Goal: Navigation & Orientation: Find specific page/section

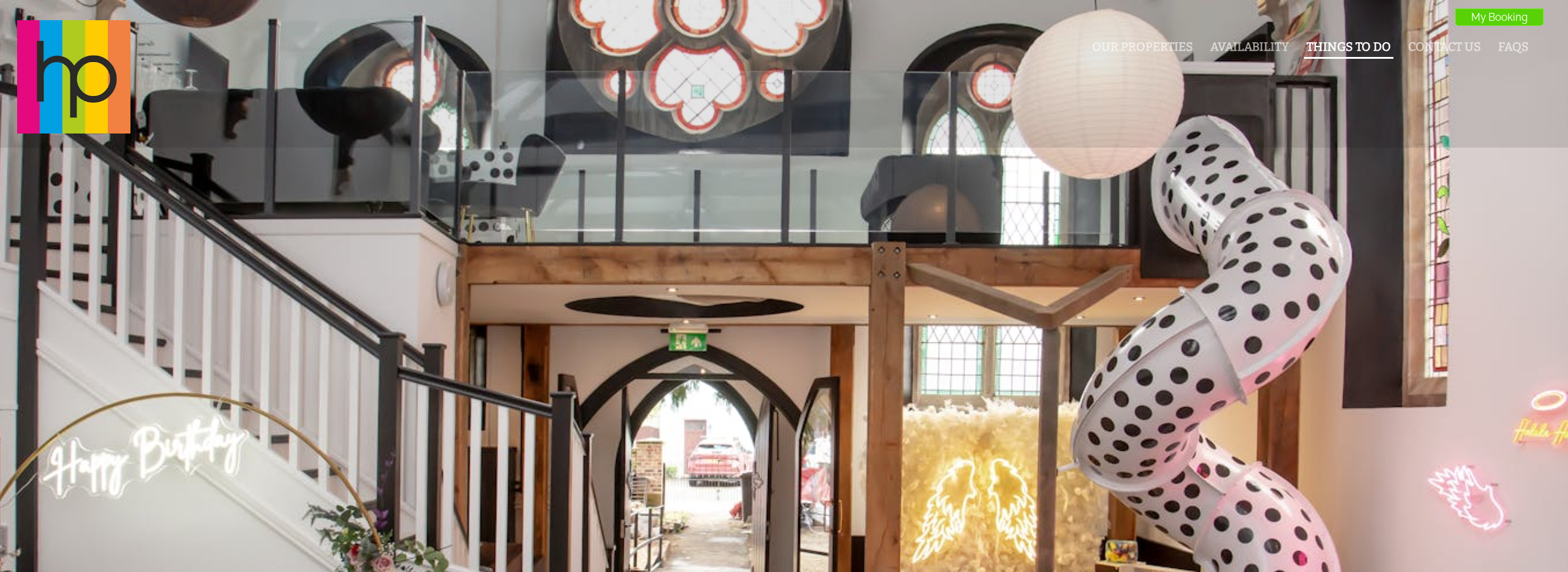
click at [1336, 50] on link "Things To Do" at bounding box center [1348, 46] width 85 height 14
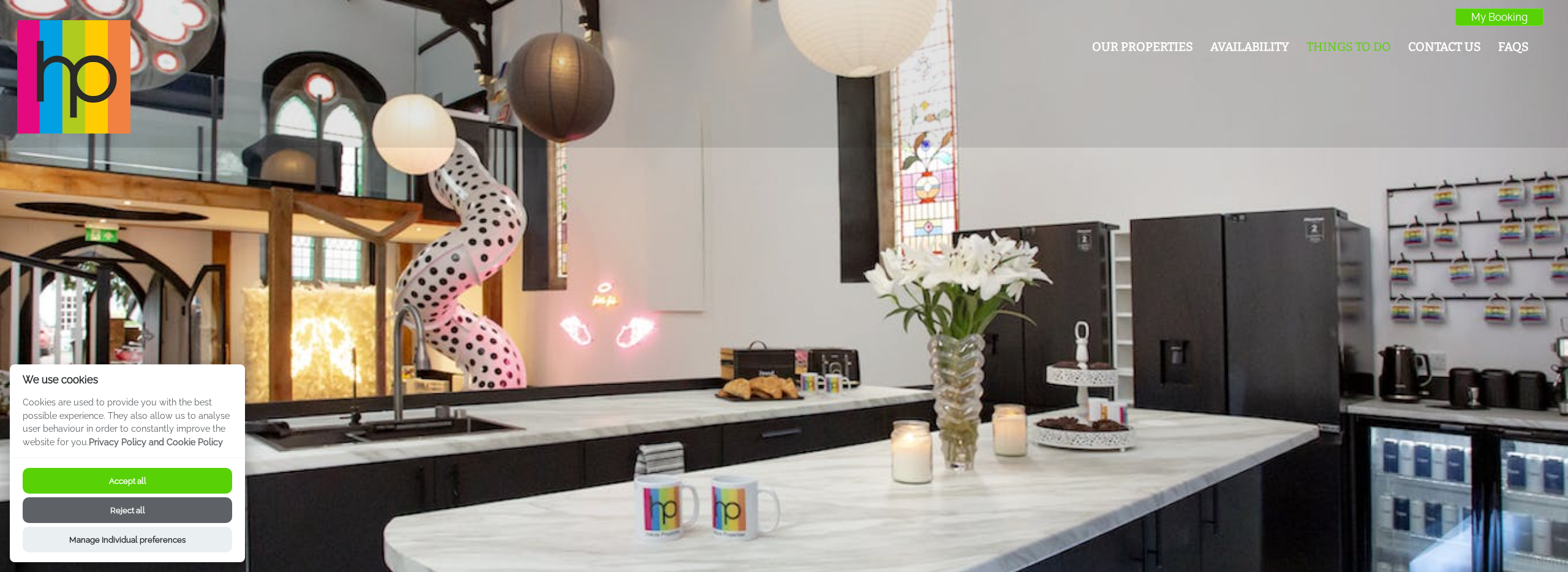
scroll to position [1, 0]
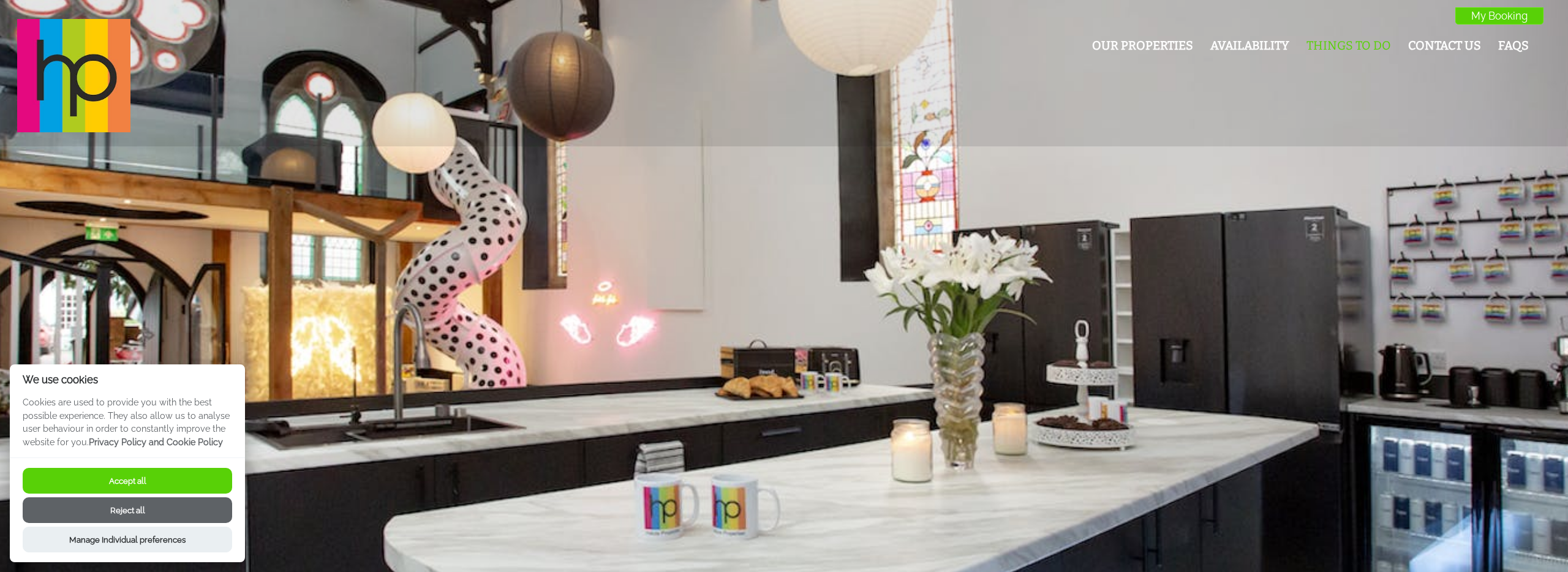
click at [120, 479] on button "Accept all" at bounding box center [128, 481] width 210 height 26
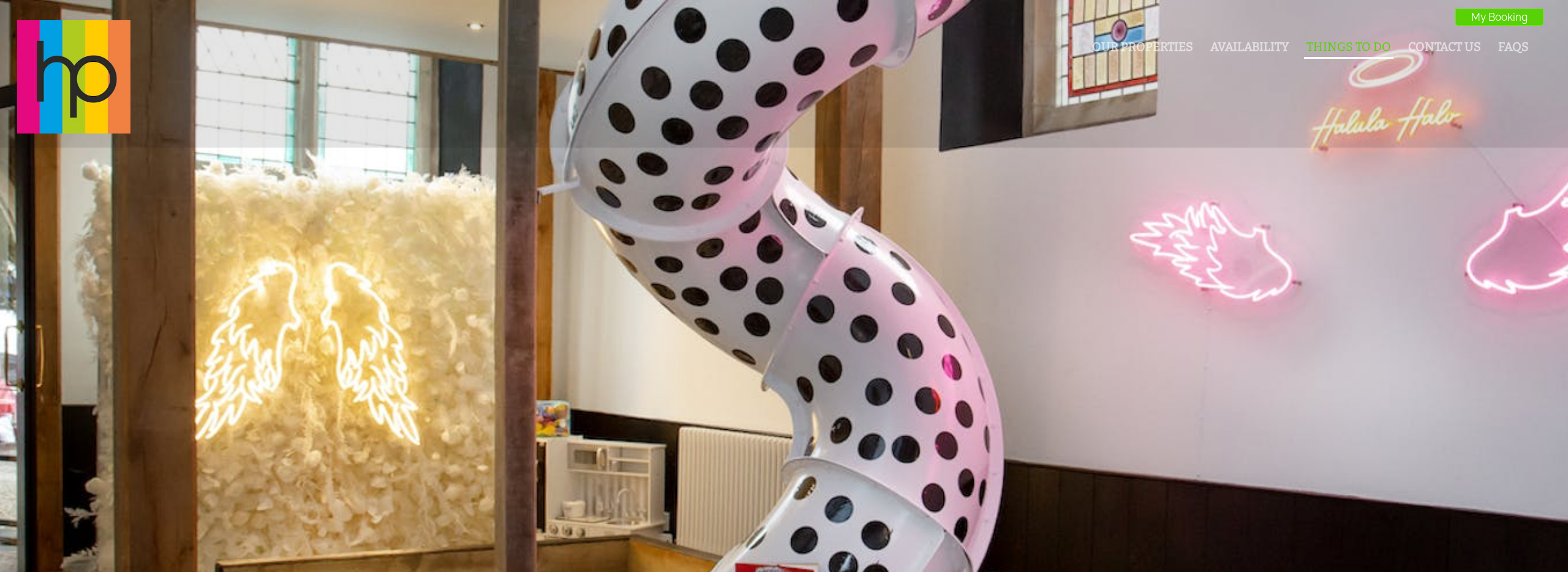
click at [1342, 46] on link "Things To Do" at bounding box center [1348, 46] width 85 height 14
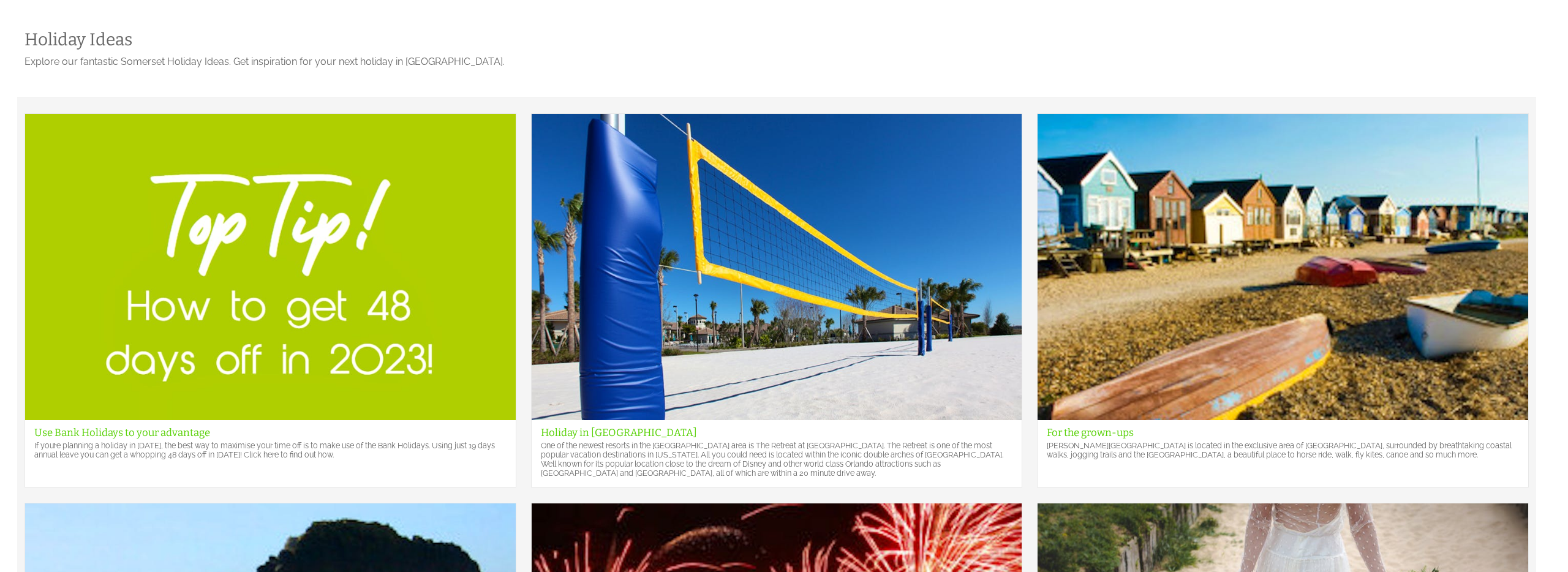
scroll to position [599, 0]
